Goal: Task Accomplishment & Management: Use online tool/utility

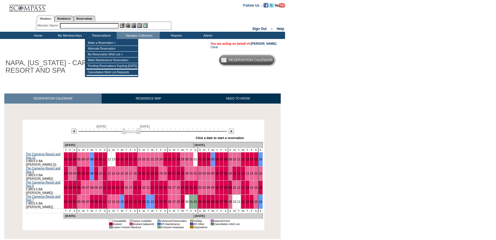
click at [91, 24] on input "text" at bounding box center [89, 25] width 59 height 5
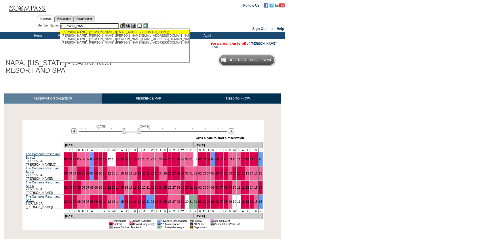
click at [95, 32] on div "[PERSON_NAME] ([EMAIL_ADDRESS][DOMAIN_NAME])" at bounding box center [125, 31] width 127 height 3
type input "[PERSON_NAME] ([EMAIL_ADDRESS][DOMAIN_NAME])"
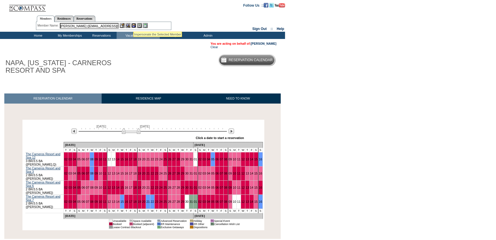
click at [133, 24] on img at bounding box center [133, 25] width 5 height 5
click at [126, 25] on img at bounding box center [128, 25] width 5 height 5
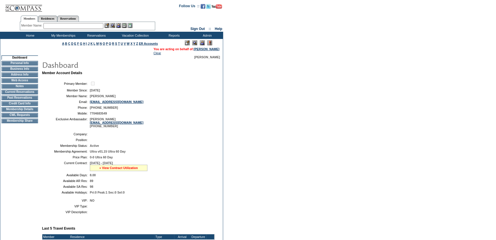
click at [105, 169] on link "» View Contract Utilization" at bounding box center [118, 167] width 39 height 3
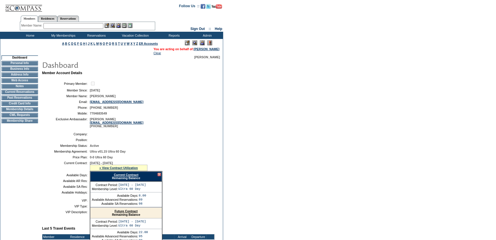
click at [120, 176] on link "Current Contract" at bounding box center [126, 174] width 24 height 3
click at [76, 19] on link "Reservations" at bounding box center [68, 19] width 22 height 6
click at [48, 26] on input "text" at bounding box center [54, 26] width 25 height 6
paste input "1751889"
type input "1751889"
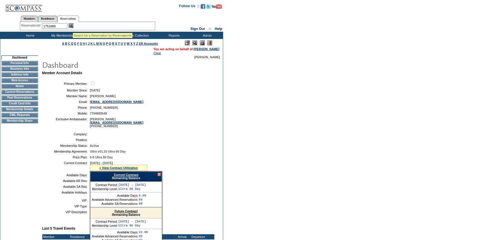
click at [73, 26] on img at bounding box center [71, 25] width 5 height 5
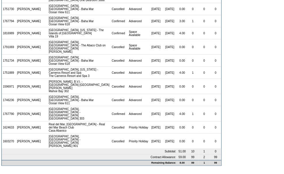
scroll to position [392, 0]
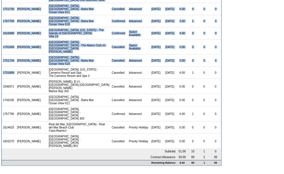
drag, startPoint x: 17, startPoint y: 71, endPoint x: 1, endPoint y: 72, distance: 16.2
drag, startPoint x: 1, startPoint y: 72, endPoint x: 17, endPoint y: 81, distance: 18.5
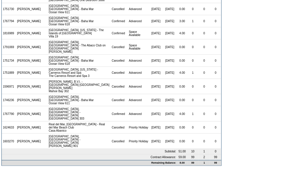
click at [20, 69] on td "[PERSON_NAME]" at bounding box center [29, 73] width 26 height 12
drag, startPoint x: 16, startPoint y: 72, endPoint x: 3, endPoint y: 73, distance: 13.0
click at [3, 73] on td "1751889" at bounding box center [9, 73] width 14 height 12
click at [4, 73] on td "1751889" at bounding box center [9, 73] width 14 height 12
click at [16, 71] on td "1751889" at bounding box center [9, 73] width 14 height 12
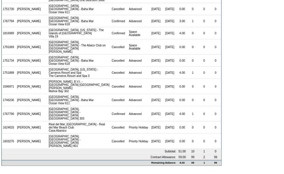
drag, startPoint x: 16, startPoint y: 71, endPoint x: 5, endPoint y: 73, distance: 10.8
click at [5, 73] on td "1751889" at bounding box center [9, 73] width 14 height 12
copy td "1751889"
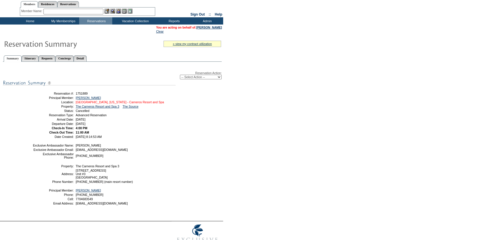
scroll to position [29, 0]
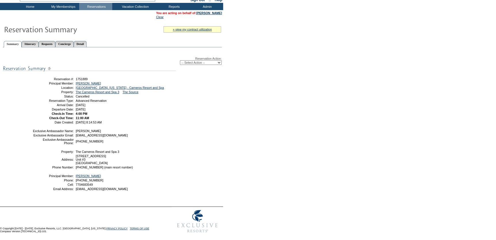
drag, startPoint x: 197, startPoint y: 62, endPoint x: 197, endPoint y: 66, distance: 3.2
click at [197, 62] on select "-- Select Action -- Modify Reservation Dates Modify Reservation Cost Modify Occ…" at bounding box center [201, 62] width 42 height 5
select select "ChangeCost"
click at [180, 60] on select "-- Select Action -- Modify Reservation Dates Modify Reservation Cost Modify Occ…" at bounding box center [201, 62] width 42 height 5
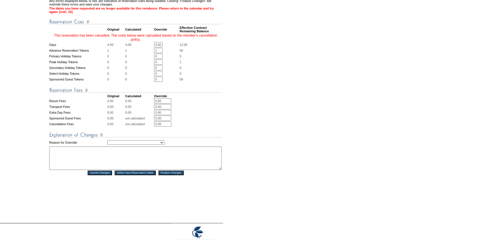
scroll to position [0, 0]
drag, startPoint x: 157, startPoint y: 55, endPoint x: 177, endPoint y: 55, distance: 20.2
click at [177, 47] on td "4.00 * *" at bounding box center [166, 44] width 25 height 5
type input "0"
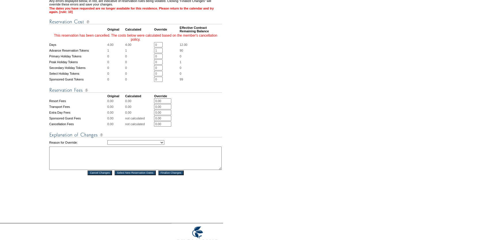
click at [154, 145] on select "Creating Continuous Stay Days Rebooked After Cancellation Editing Occupant Expe…" at bounding box center [135, 142] width 57 height 5
select select "1032"
click at [107, 145] on select "Creating Continuous Stay Days Rebooked After Cancellation Editing Occupant Expe…" at bounding box center [135, 142] width 57 height 5
click at [103, 170] on textarea at bounding box center [135, 157] width 173 height 23
drag, startPoint x: 82, startPoint y: 160, endPoint x: 140, endPoint y: 162, distance: 58.5
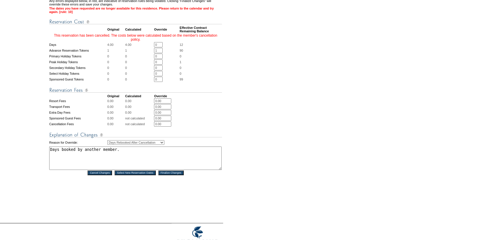
click at [140, 162] on textarea "Days booked by another member." at bounding box center [135, 157] width 173 height 23
type textarea "Days booked by 3 other members."
click at [173, 175] on input "Finalize Changes" at bounding box center [170, 172] width 25 height 5
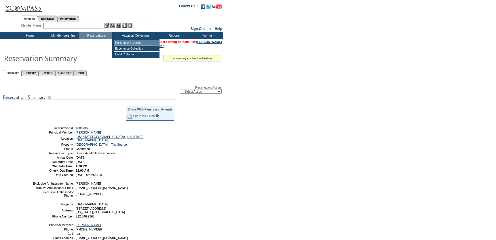
click at [137, 41] on td "Residence Collection" at bounding box center [136, 43] width 45 height 6
